Goal: Transaction & Acquisition: Obtain resource

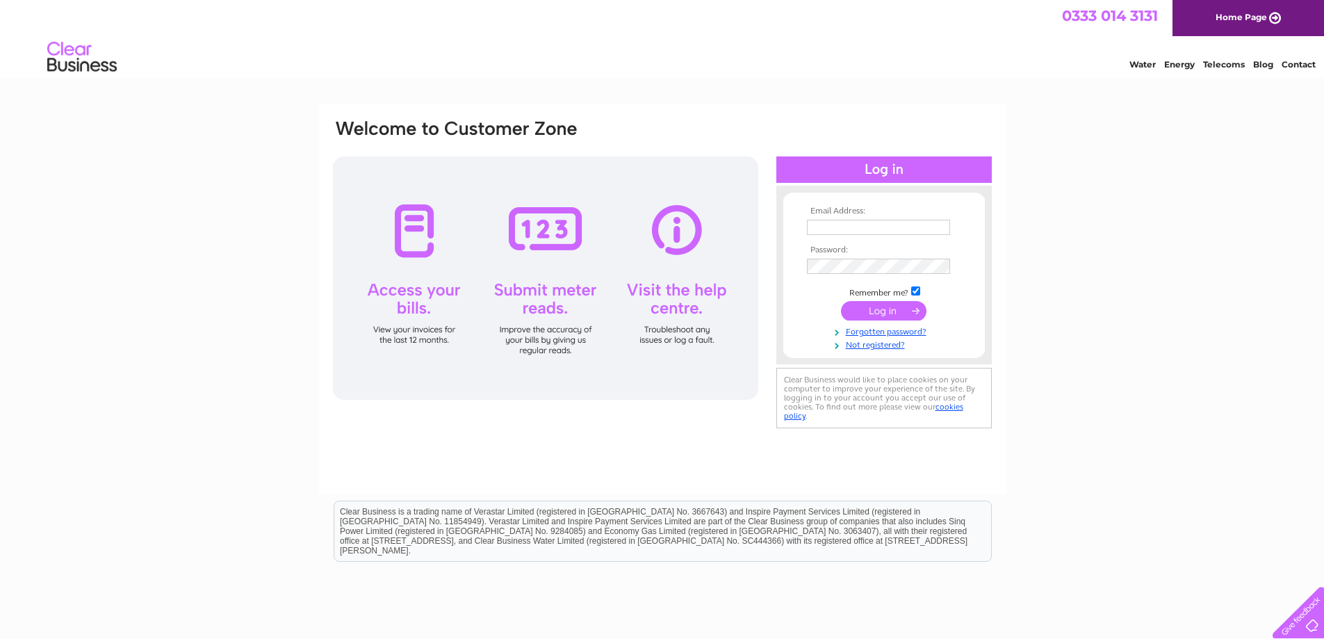
type input "info@cjlightfoot.co.uk"
click at [885, 311] on input "submit" at bounding box center [883, 310] width 85 height 19
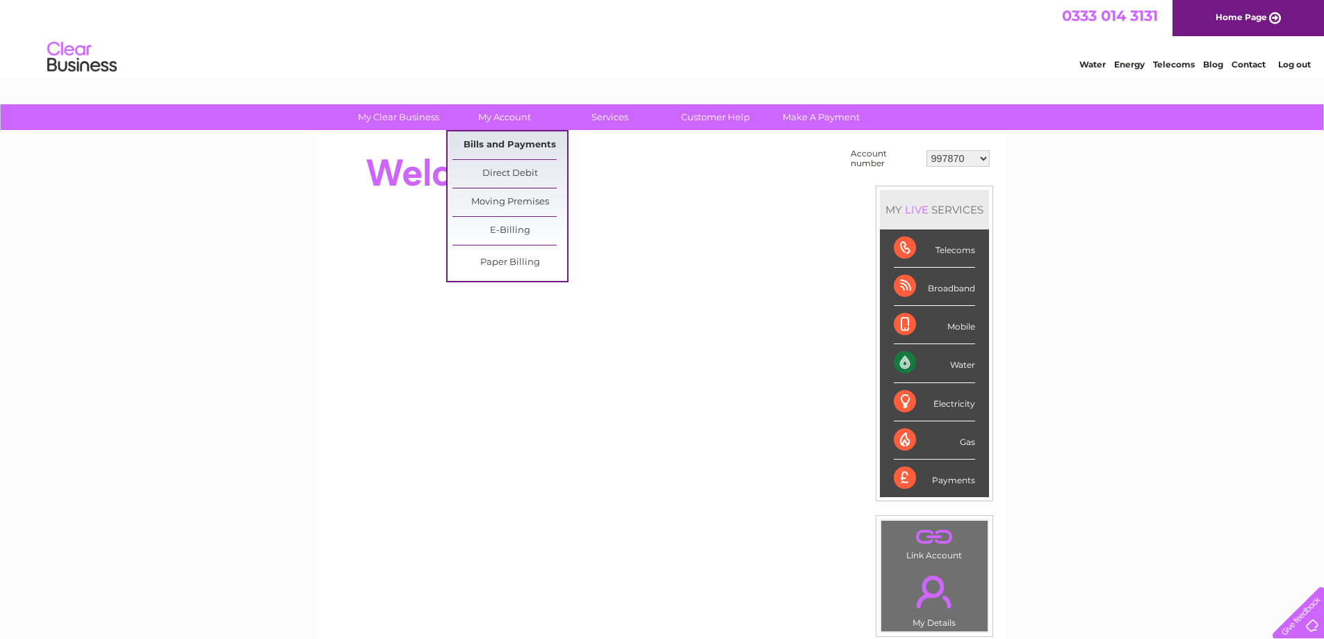
click at [501, 141] on link "Bills and Payments" at bounding box center [509, 145] width 115 height 28
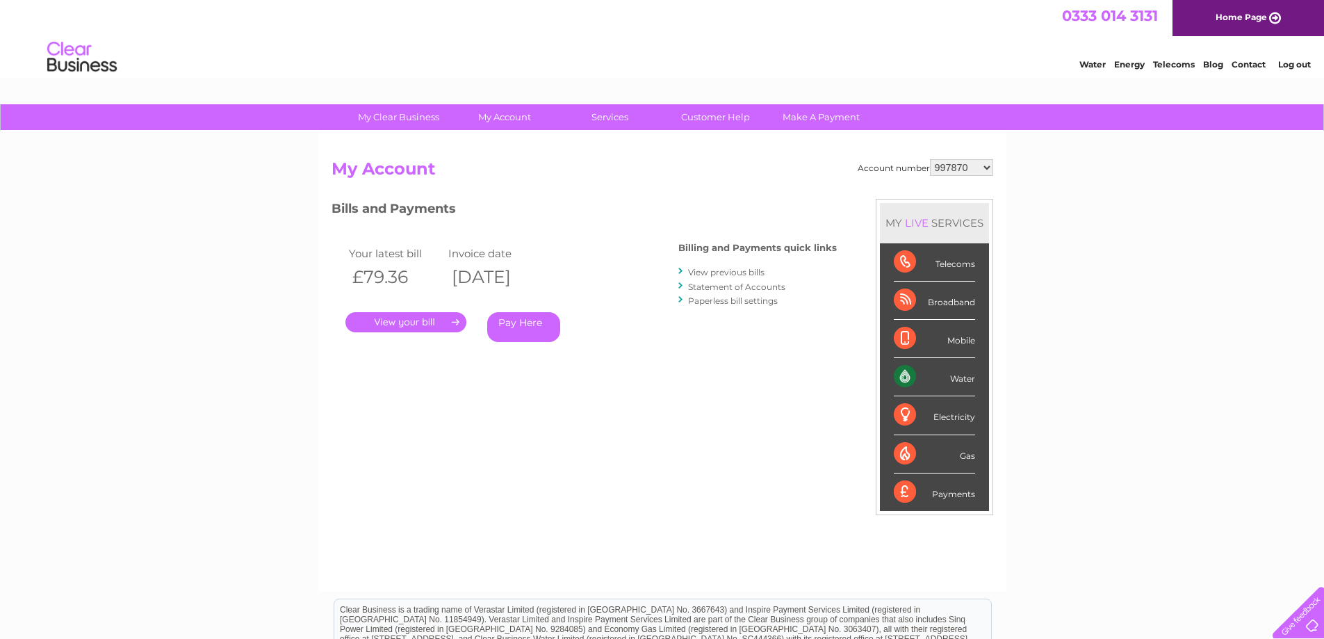
click at [955, 163] on select "997870 30303221" at bounding box center [961, 167] width 63 height 17
select select "30303221"
click at [930, 159] on select "997870 30303221" at bounding box center [961, 167] width 63 height 17
click at [413, 322] on link "." at bounding box center [405, 322] width 121 height 20
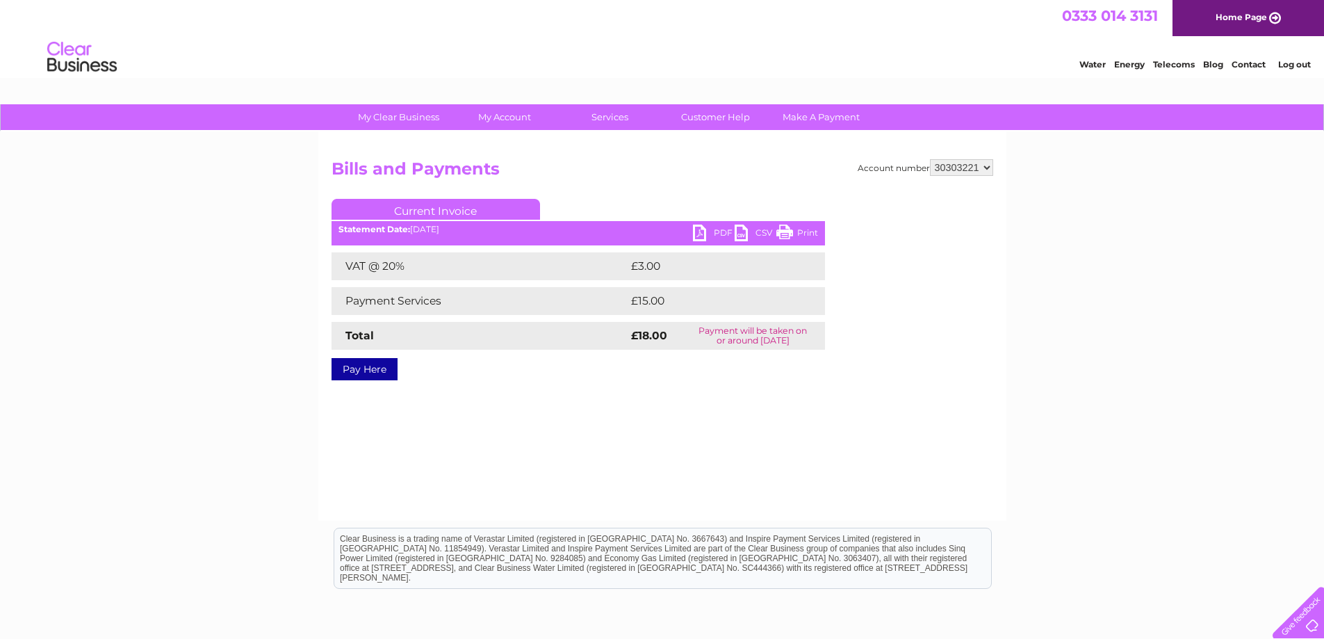
click at [701, 233] on link "PDF" at bounding box center [714, 234] width 42 height 20
click at [946, 170] on select "997870 30303221" at bounding box center [961, 167] width 63 height 17
select select "997870"
click at [930, 159] on select "997870 30303221" at bounding box center [961, 167] width 63 height 17
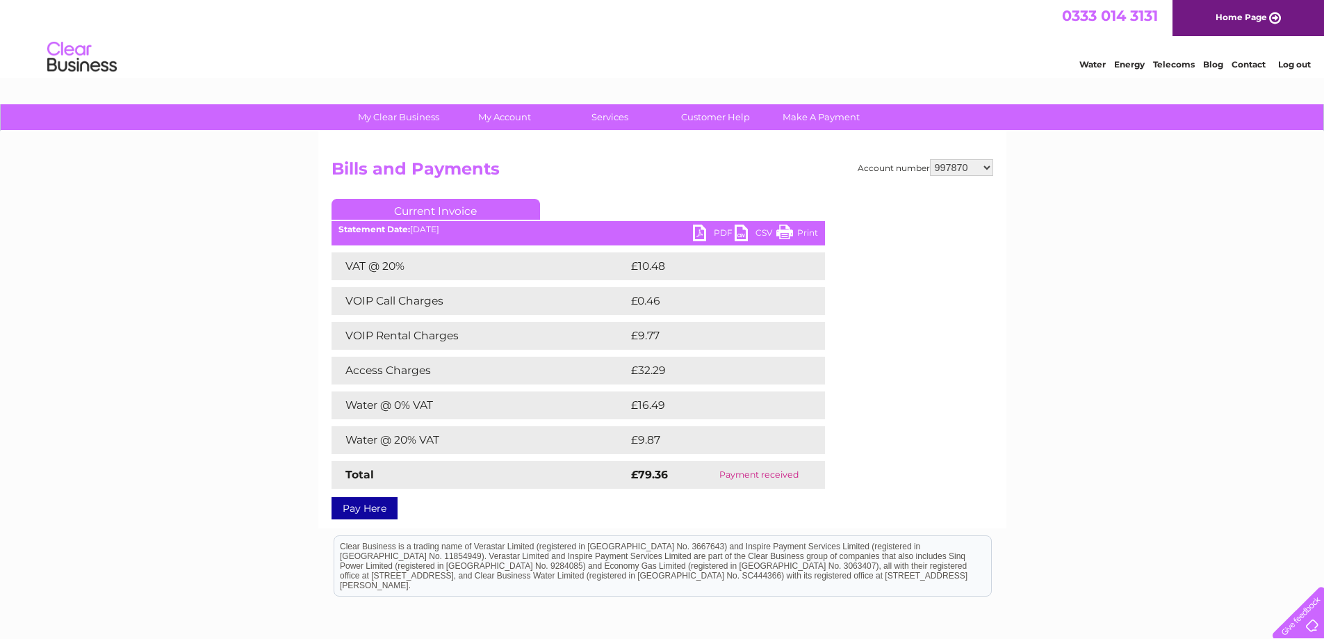
click at [704, 229] on link "PDF" at bounding box center [714, 234] width 42 height 20
click at [953, 157] on div "Account number 997870 30303221 Bills and Payments Current Invoice PDF CSV Print" at bounding box center [662, 329] width 688 height 397
click at [956, 161] on select "997870 30303221" at bounding box center [961, 167] width 63 height 17
select select "30303221"
click at [930, 159] on select "997870 30303221" at bounding box center [961, 167] width 63 height 17
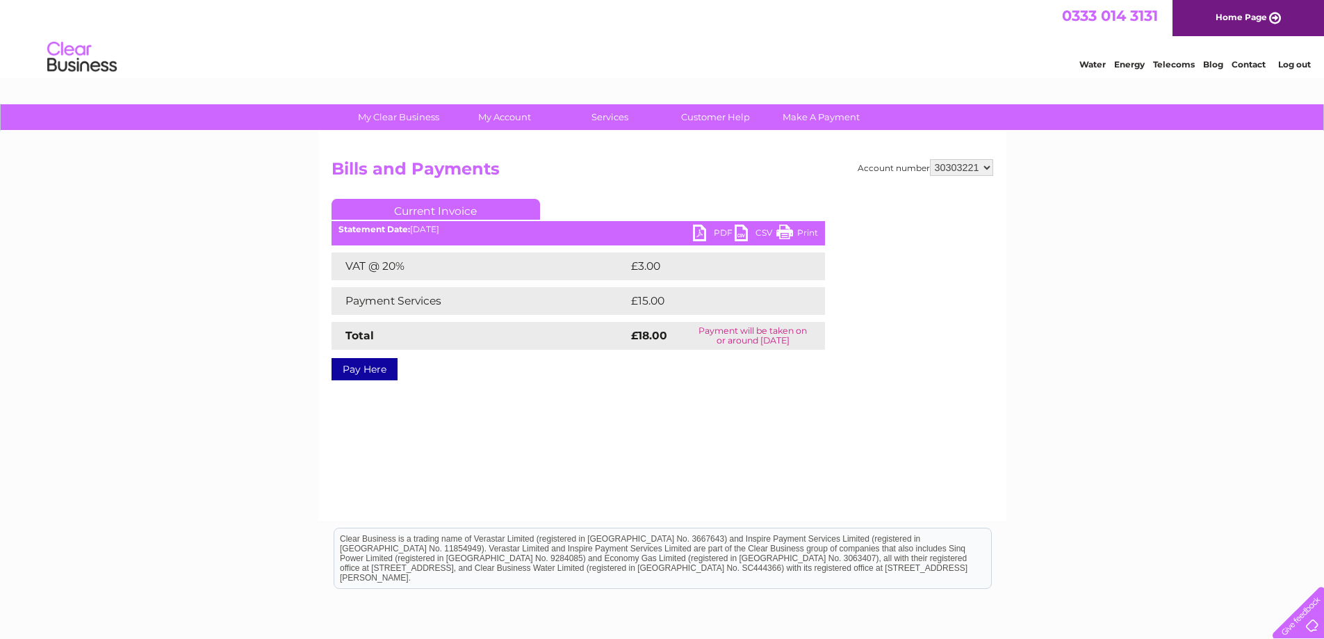
click at [698, 232] on link "PDF" at bounding box center [714, 234] width 42 height 20
